Goal: Find specific page/section: Find specific page/section

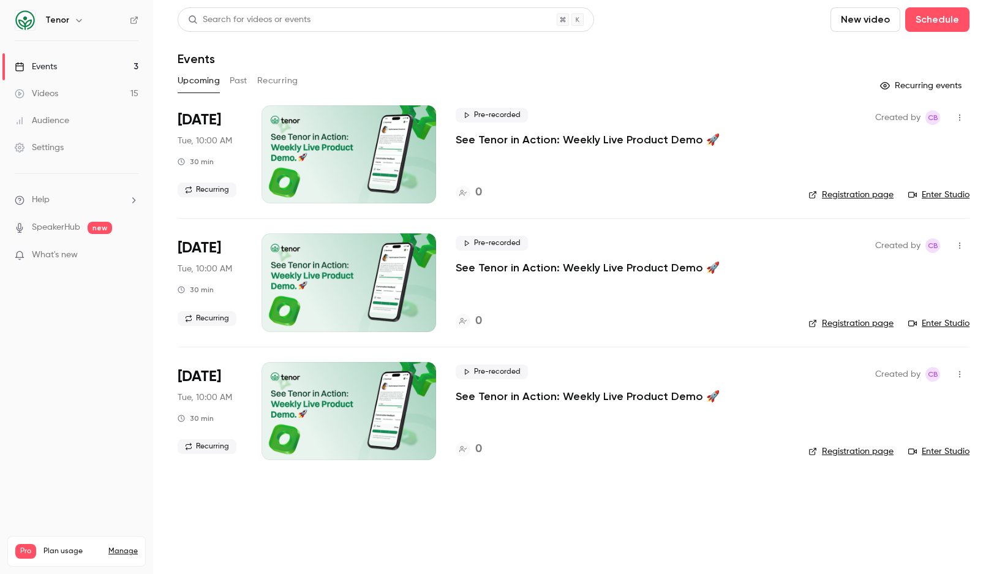
click at [474, 192] on div "0" at bounding box center [469, 192] width 26 height 17
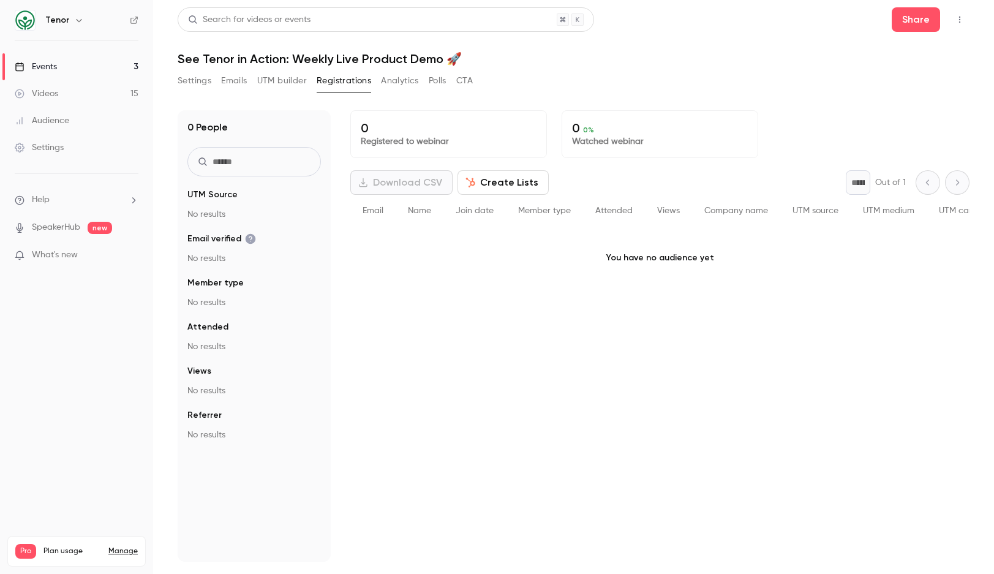
click at [66, 64] on link "Events 3" at bounding box center [76, 66] width 153 height 27
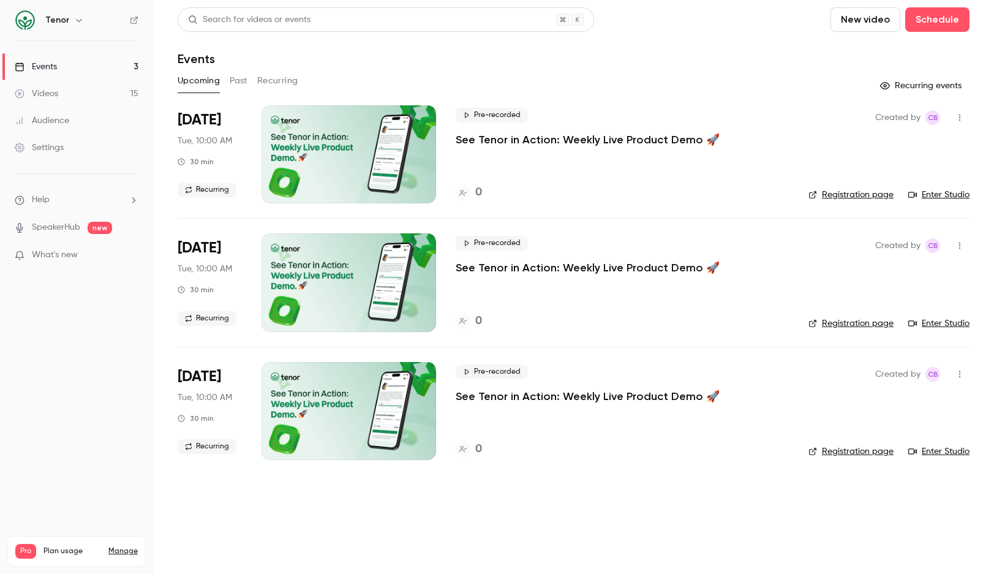
click at [462, 192] on icon at bounding box center [462, 193] width 7 height 6
